Goal: Task Accomplishment & Management: Use online tool/utility

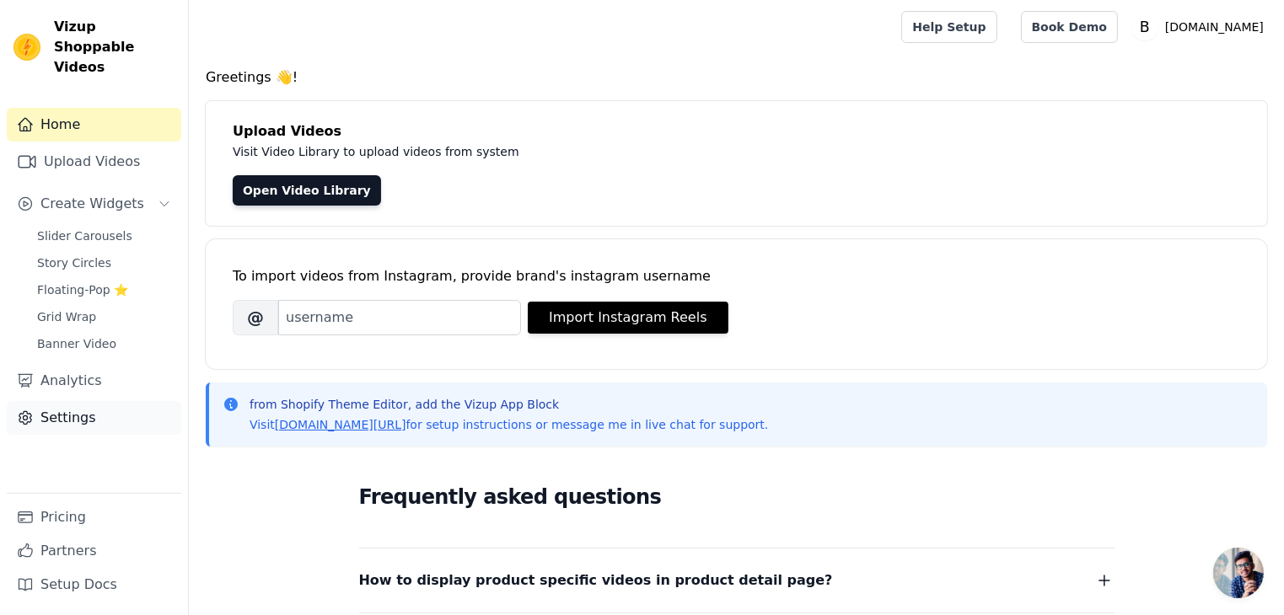
click at [67, 403] on link "Settings" at bounding box center [94, 418] width 174 height 34
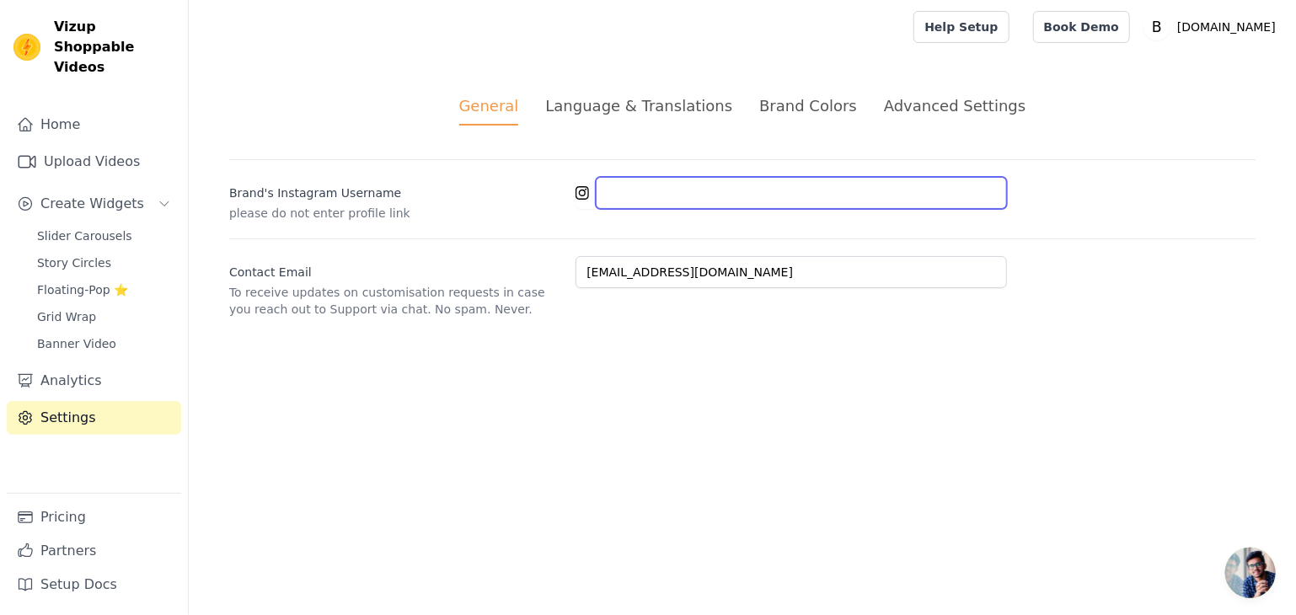
click at [628, 185] on input "Brand's Instagram Username" at bounding box center [801, 193] width 411 height 32
click at [582, 192] on icon at bounding box center [582, 192] width 13 height 13
click at [619, 194] on input "Brand's Instagram Username" at bounding box center [801, 193] width 411 height 32
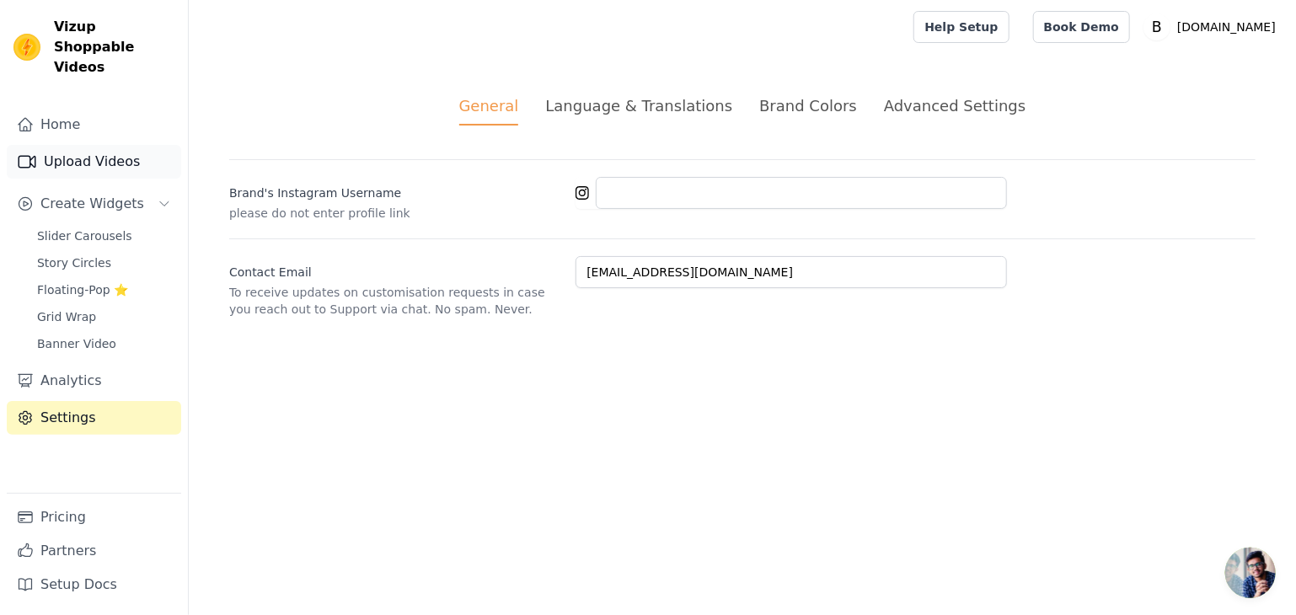
click at [76, 145] on link "Upload Videos" at bounding box center [94, 162] width 174 height 34
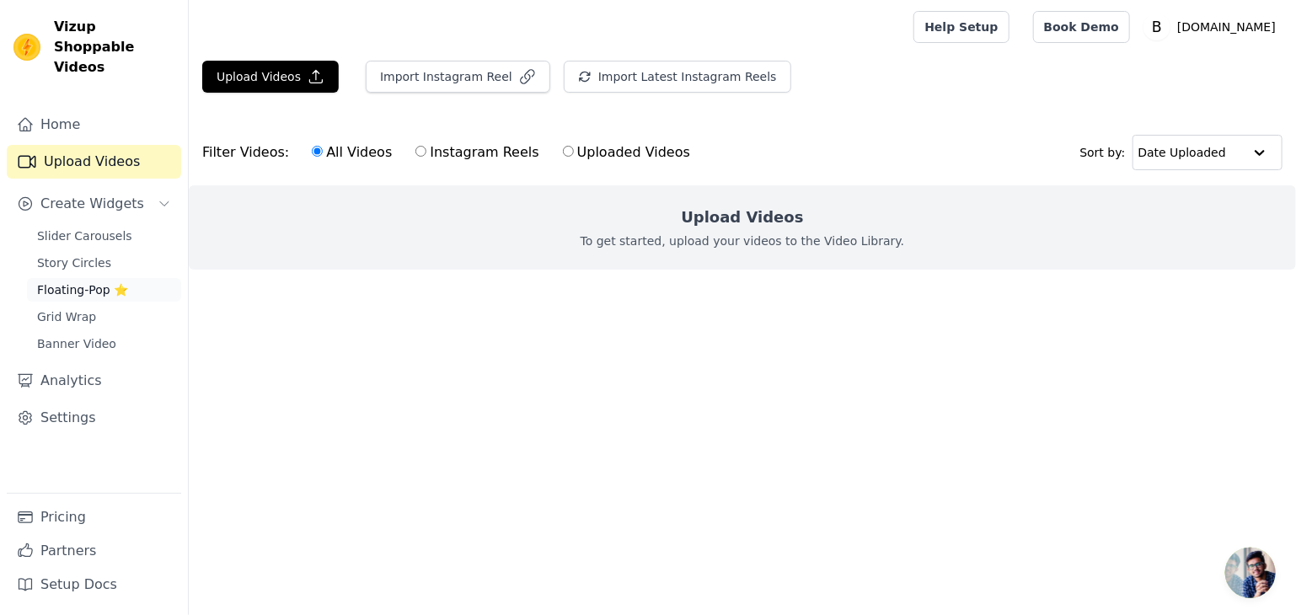
click at [68, 282] on span "Floating-Pop ⭐" at bounding box center [82, 290] width 91 height 17
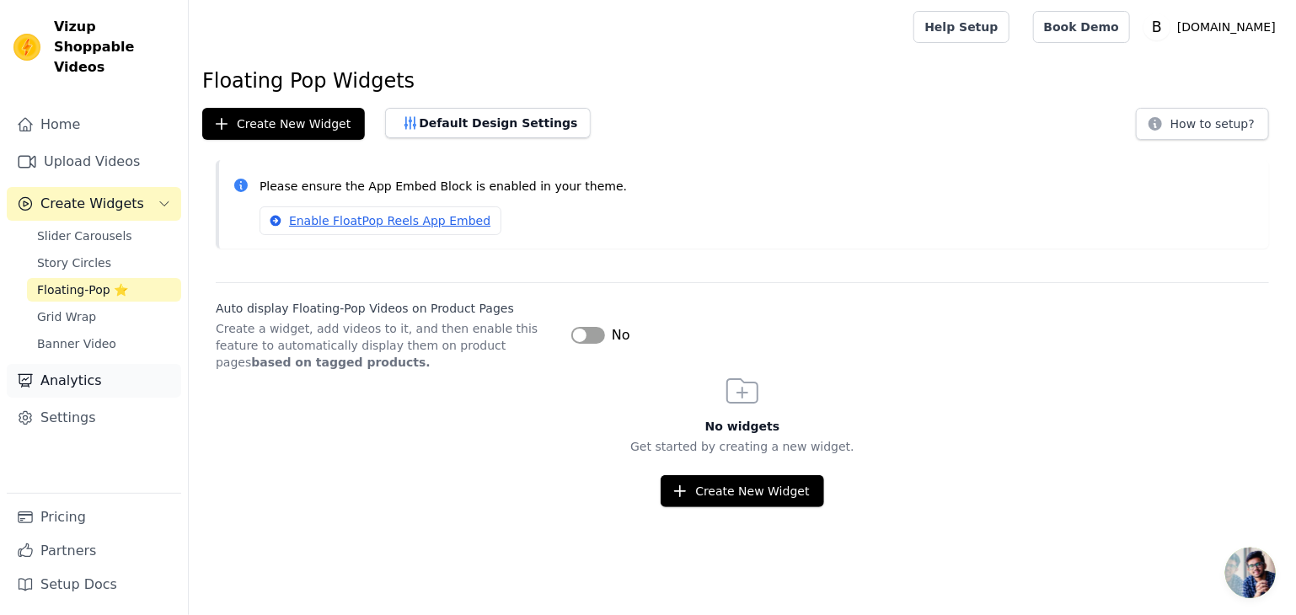
click at [71, 364] on link "Analytics" at bounding box center [94, 381] width 174 height 34
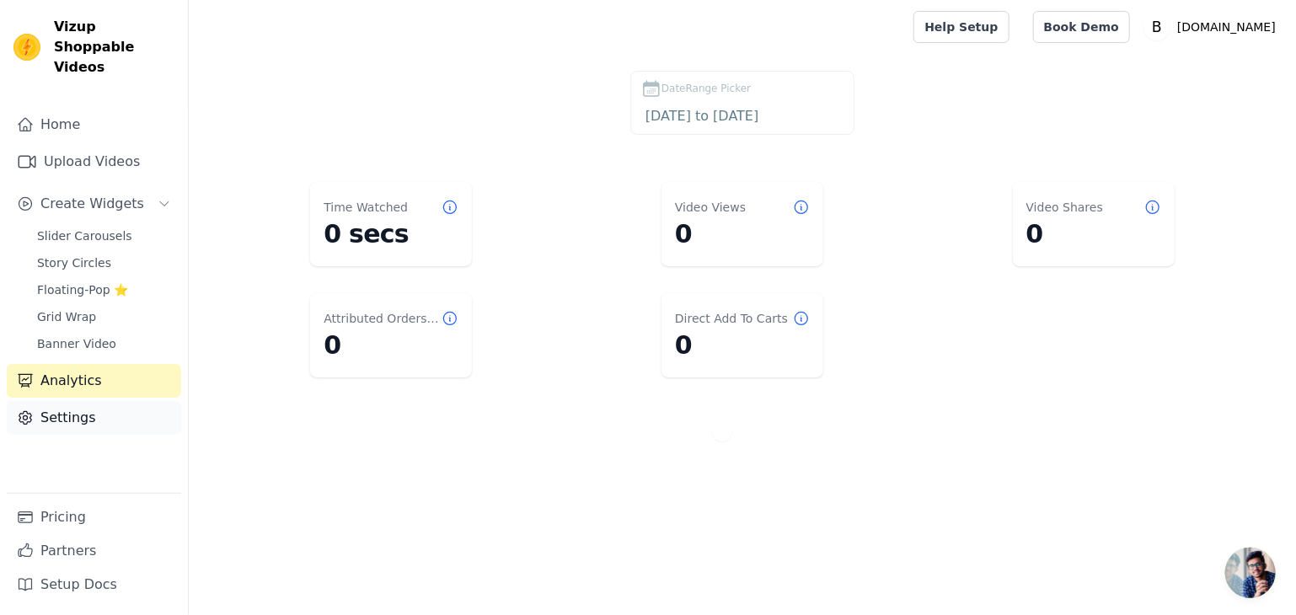
click at [71, 401] on link "Settings" at bounding box center [94, 418] width 174 height 34
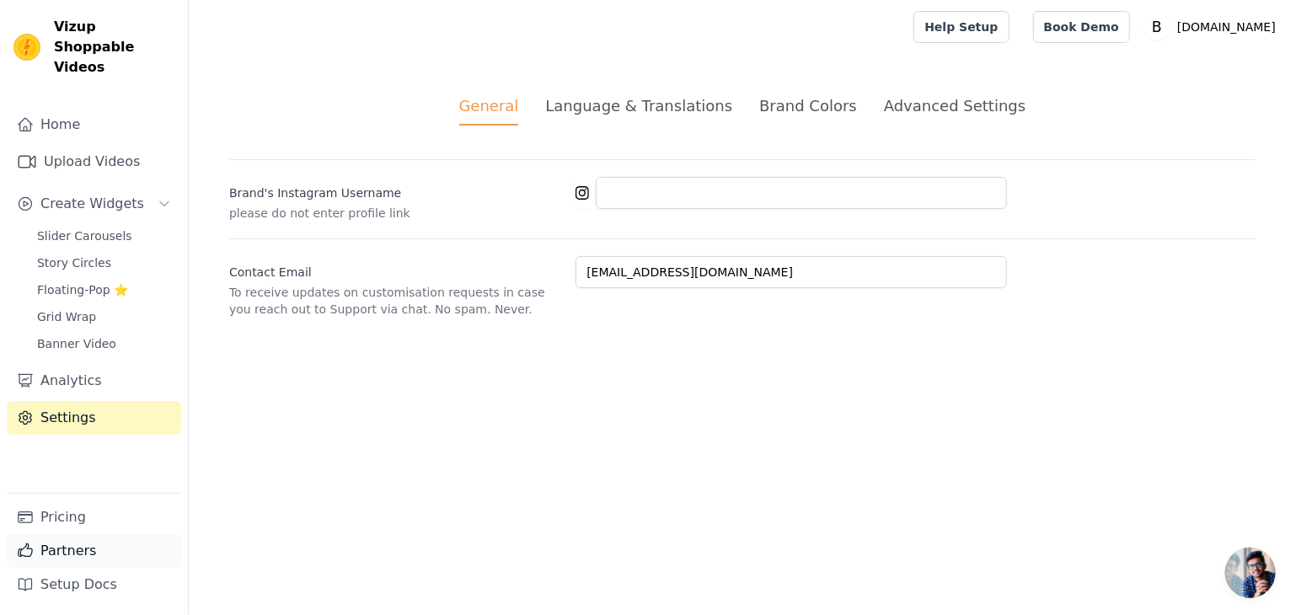
click at [58, 554] on link "Partners" at bounding box center [94, 551] width 174 height 34
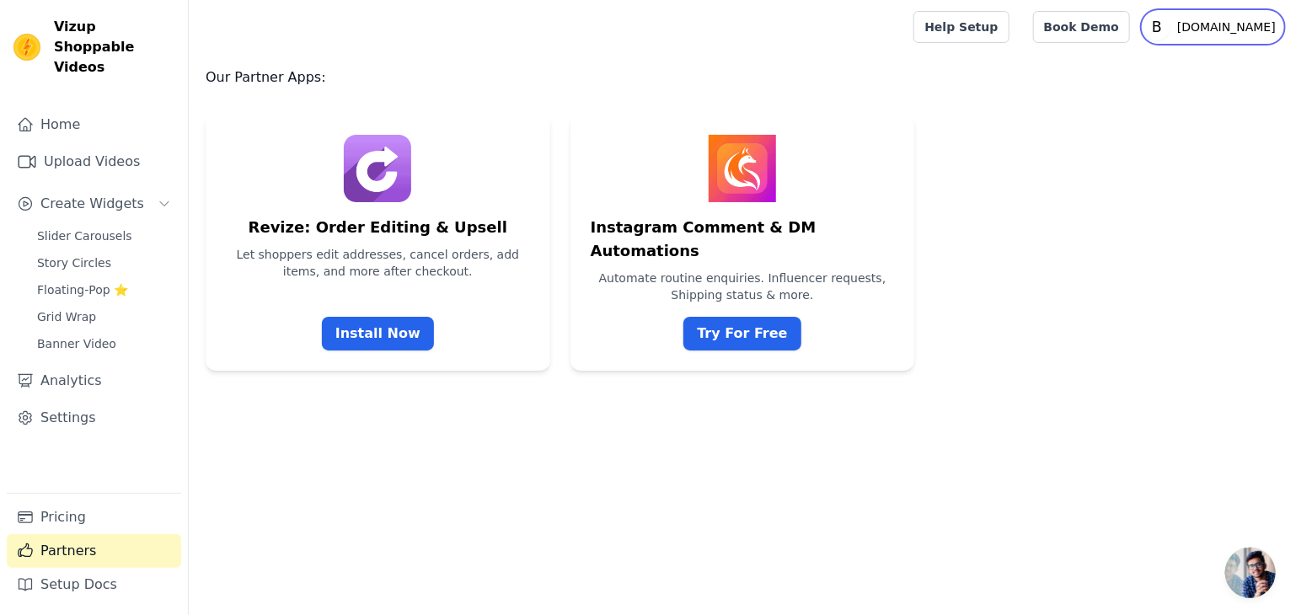
click at [1180, 31] on p "[DOMAIN_NAME]" at bounding box center [1227, 27] width 112 height 30
click at [42, 108] on link "Home" at bounding box center [94, 125] width 174 height 34
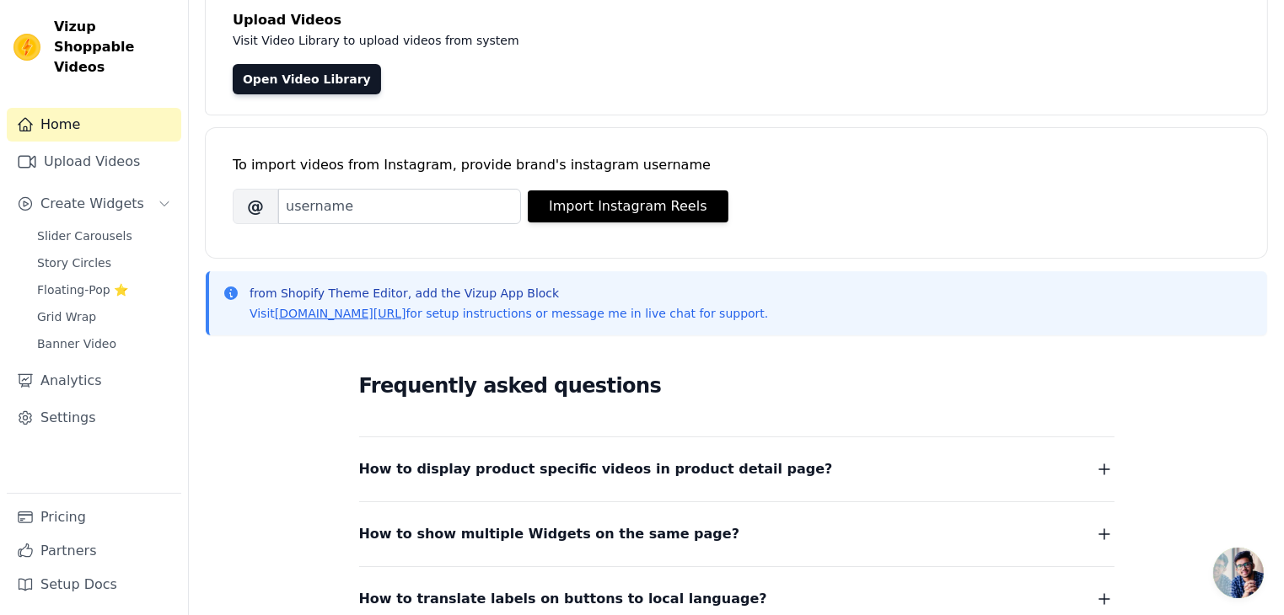
scroll to position [77, 0]
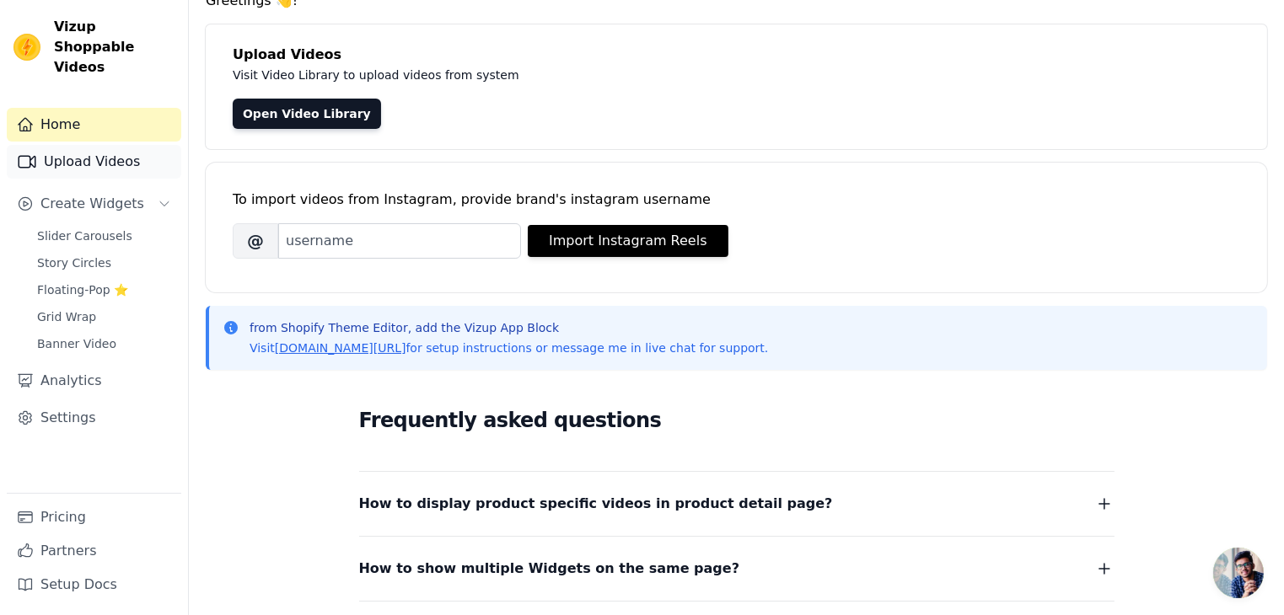
click at [81, 145] on link "Upload Videos" at bounding box center [94, 162] width 174 height 34
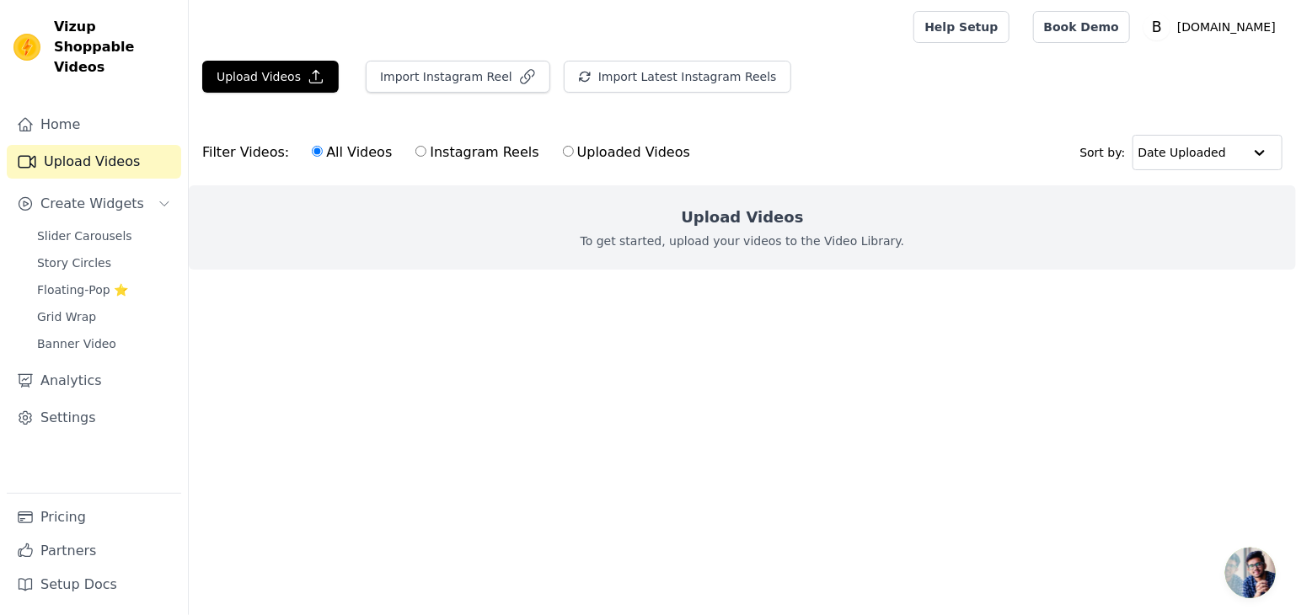
click at [767, 213] on h2 "Upload Videos" at bounding box center [742, 218] width 122 height 24
click at [268, 75] on button "Upload Videos" at bounding box center [270, 77] width 137 height 32
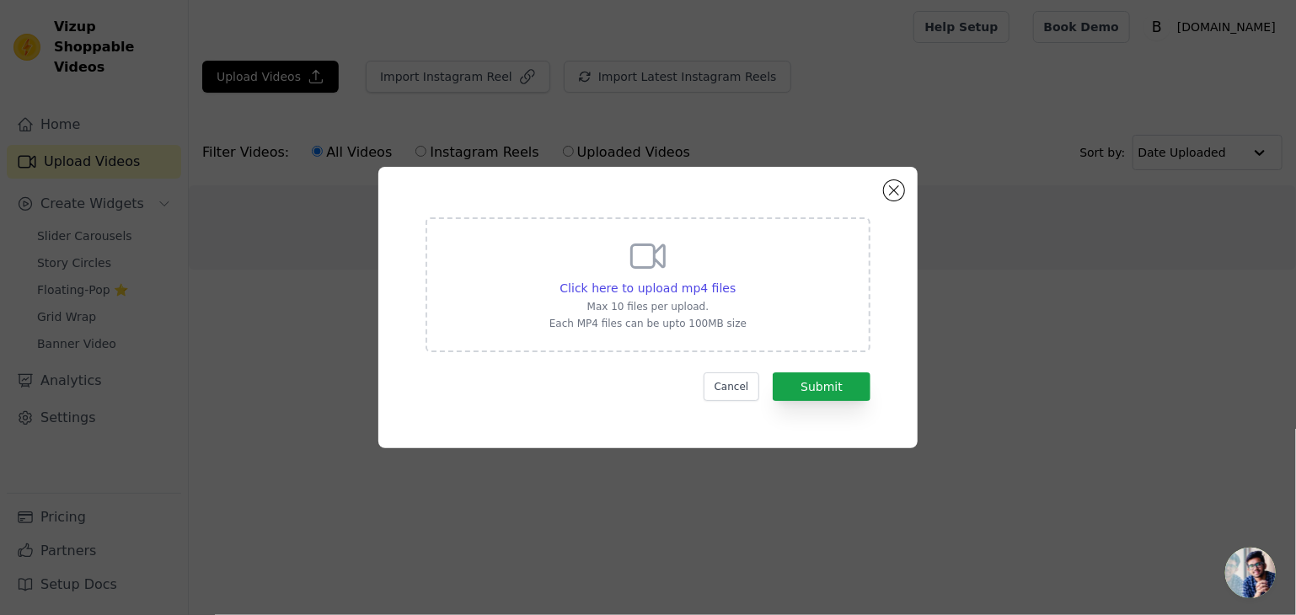
click at [634, 264] on icon at bounding box center [648, 256] width 40 height 40
click at [735, 279] on input "Click here to upload mp4 files Max 10 files per upload. Each MP4 files can be u…" at bounding box center [735, 279] width 1 height 1
type input "C:\fakepath\BlackAndWhiteLux.Store.mp4"
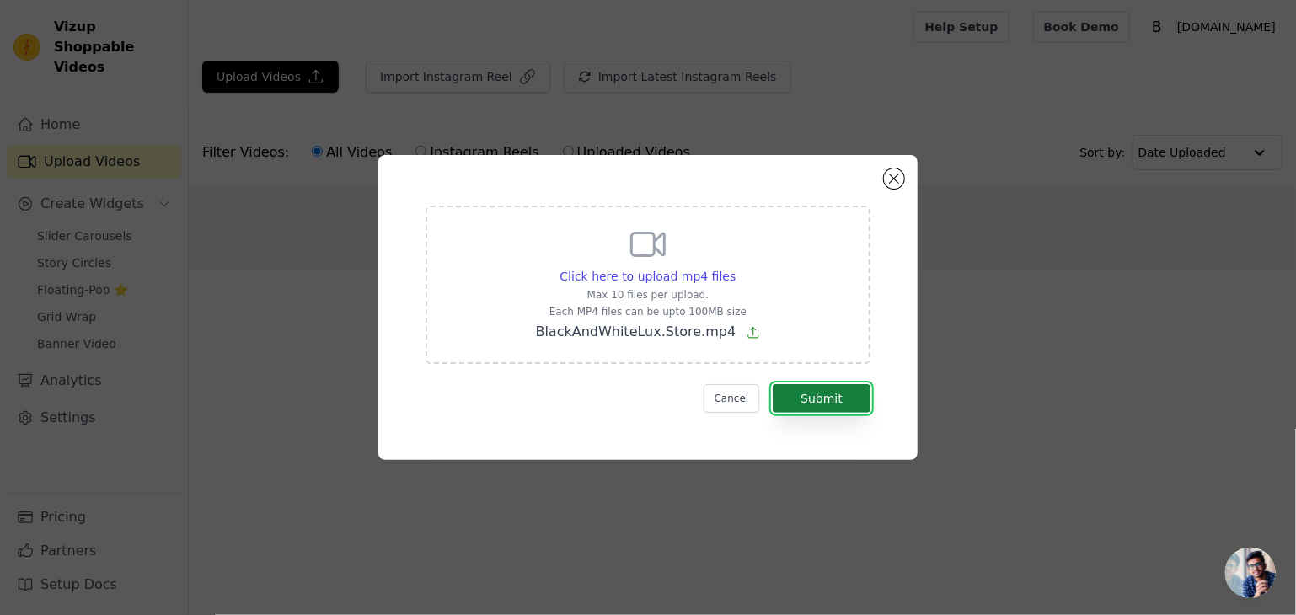
click at [802, 400] on button "Submit" at bounding box center [822, 398] width 98 height 29
